Goal: Navigation & Orientation: Find specific page/section

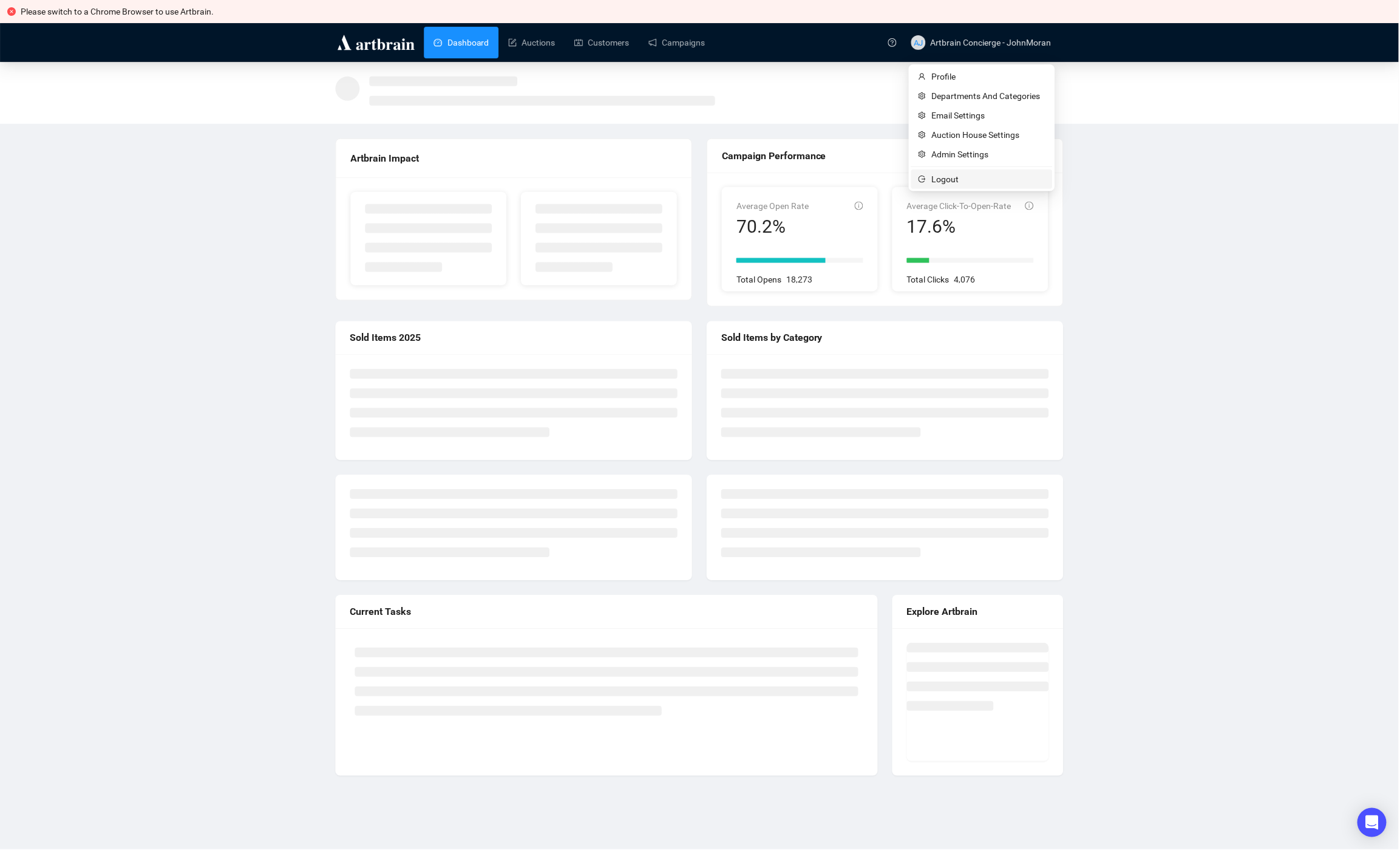
click at [965, 177] on span "Logout" at bounding box center [990, 179] width 113 height 13
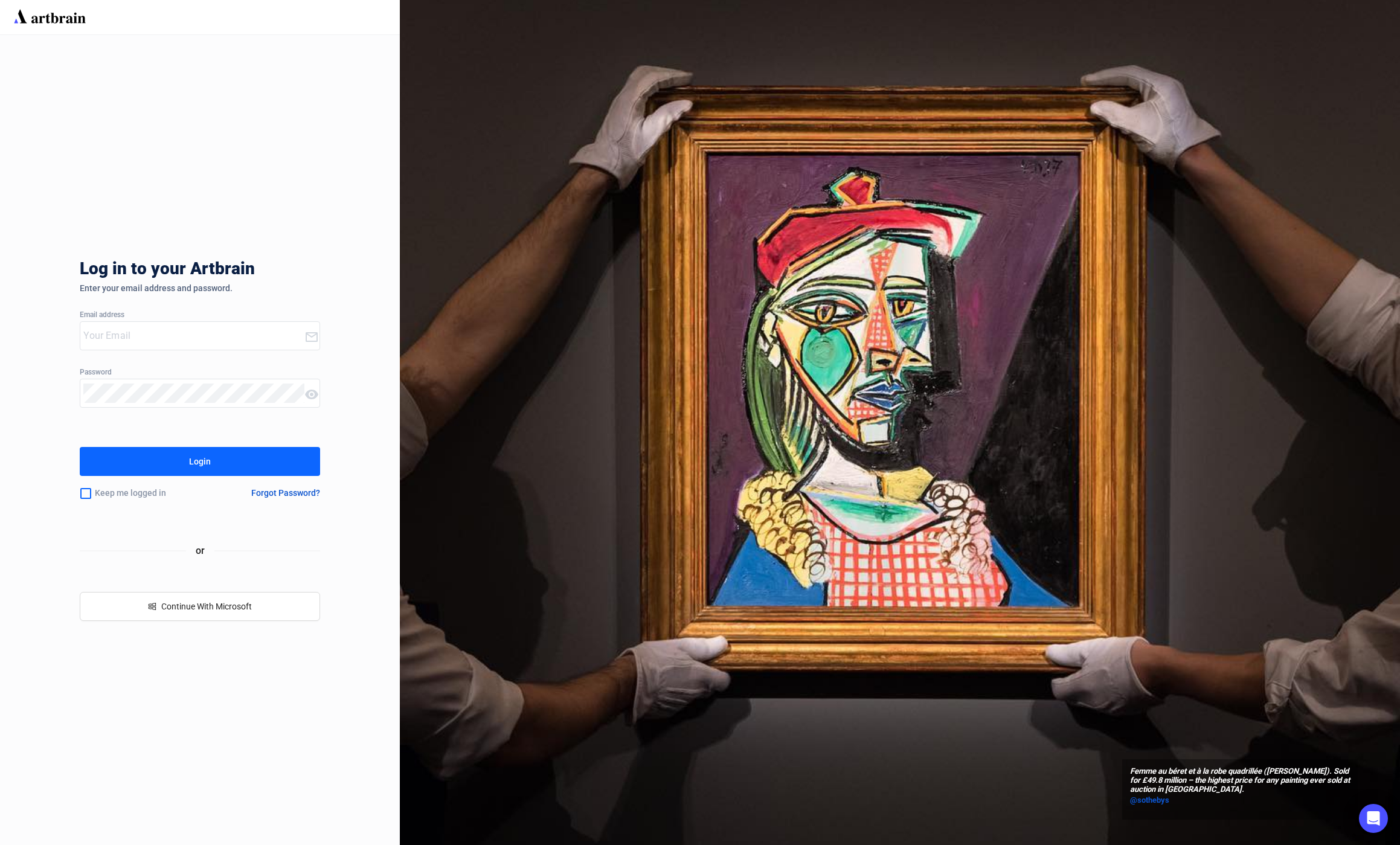
click at [130, 338] on input "email" at bounding box center [193, 336] width 220 height 19
type input "c"
click at [115, 330] on input "email" at bounding box center [193, 336] width 220 height 19
type input "[EMAIL_ADDRESS][DOMAIN_NAME]"
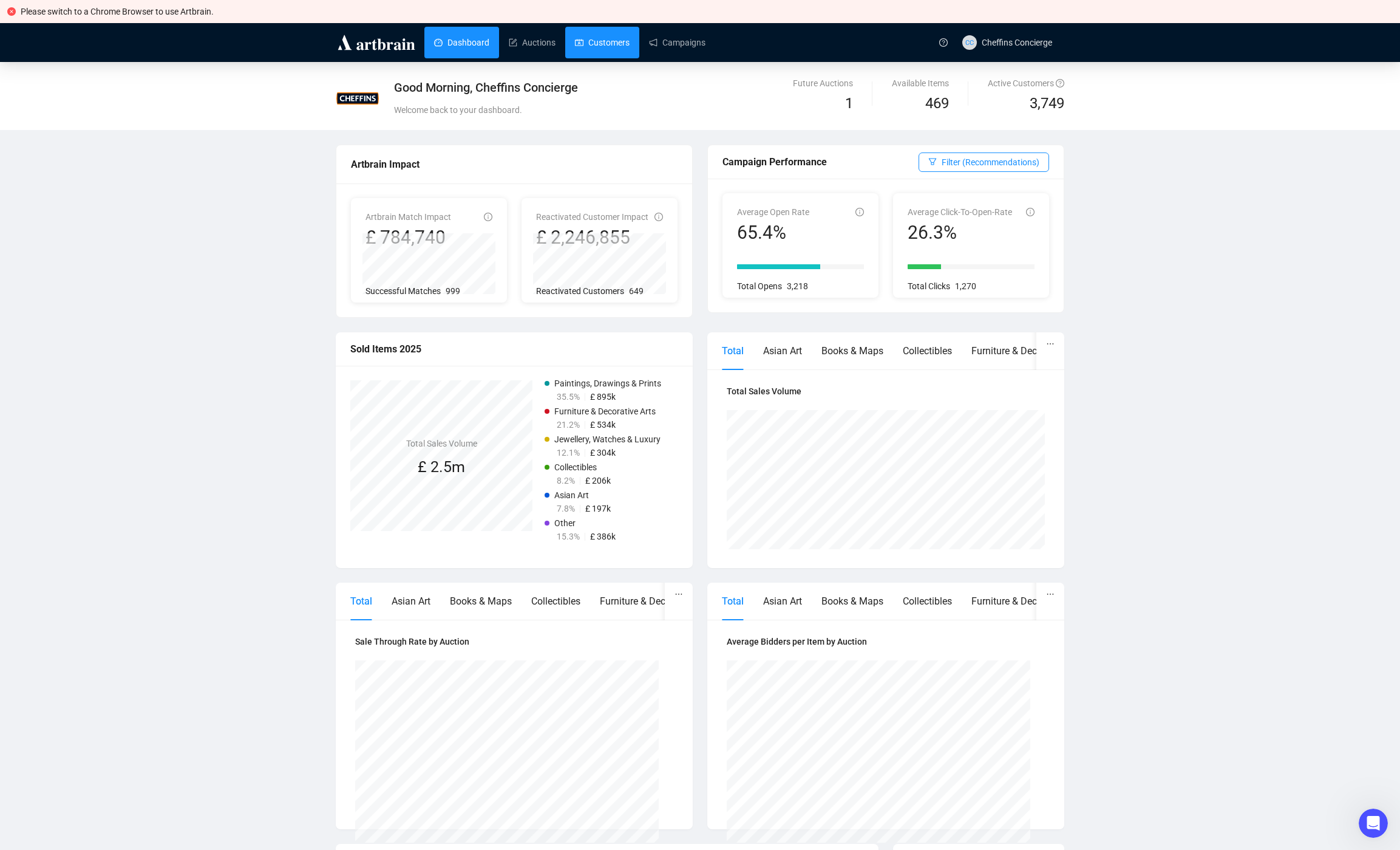
click at [630, 48] on link "Customers" at bounding box center [602, 42] width 54 height 32
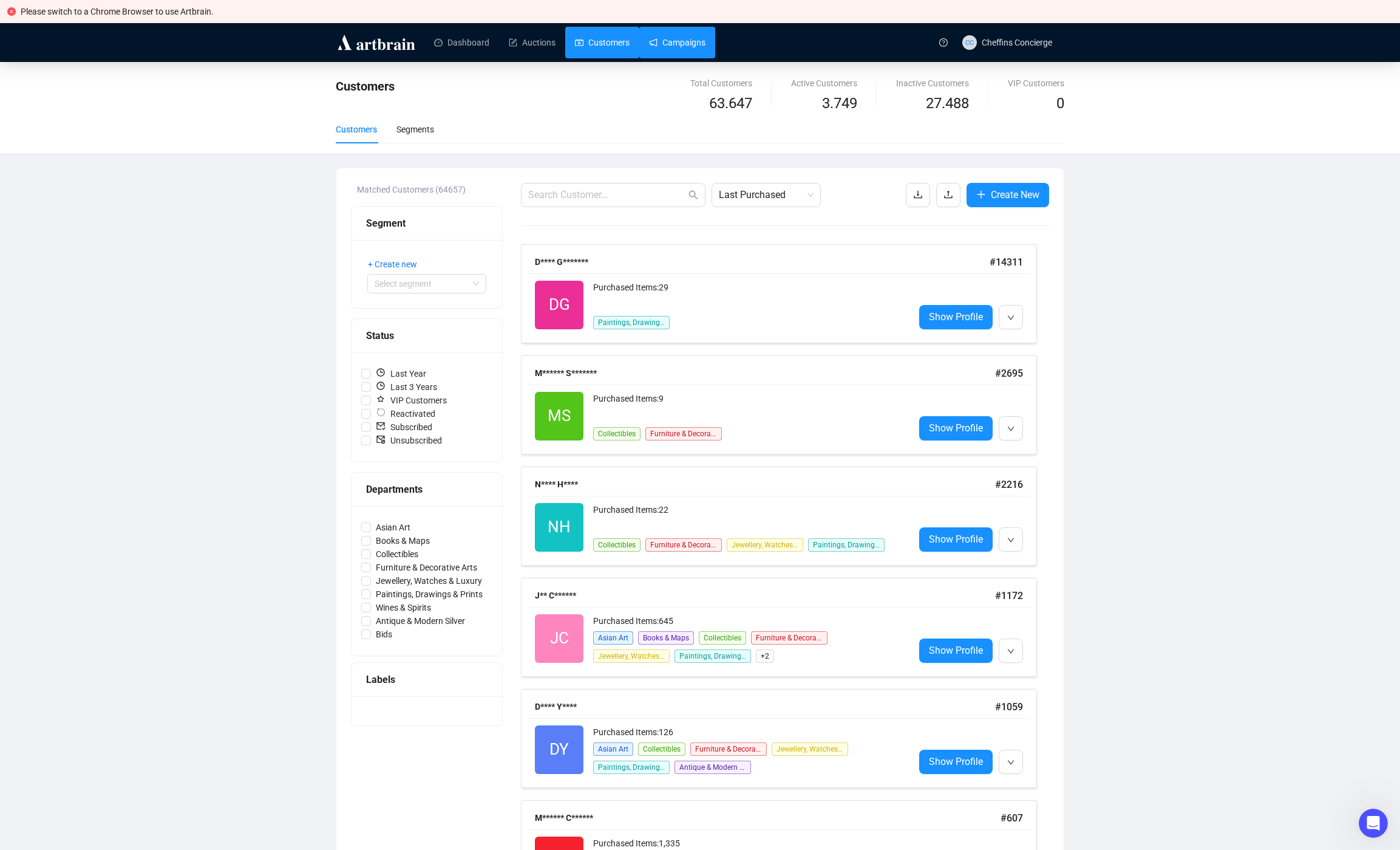
click at [672, 47] on link "Campaigns" at bounding box center [677, 42] width 57 height 32
